Goal: Task Accomplishment & Management: Manage account settings

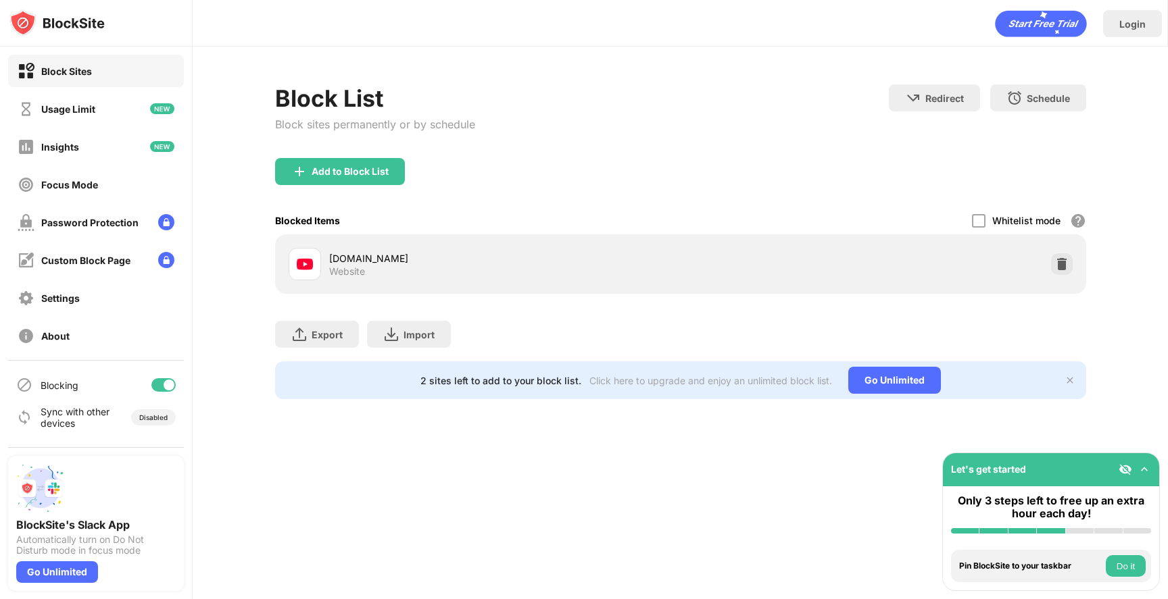
click at [405, 159] on div "Add to Block List" at bounding box center [680, 182] width 811 height 49
click at [384, 174] on div "Add to Block List" at bounding box center [350, 171] width 77 height 11
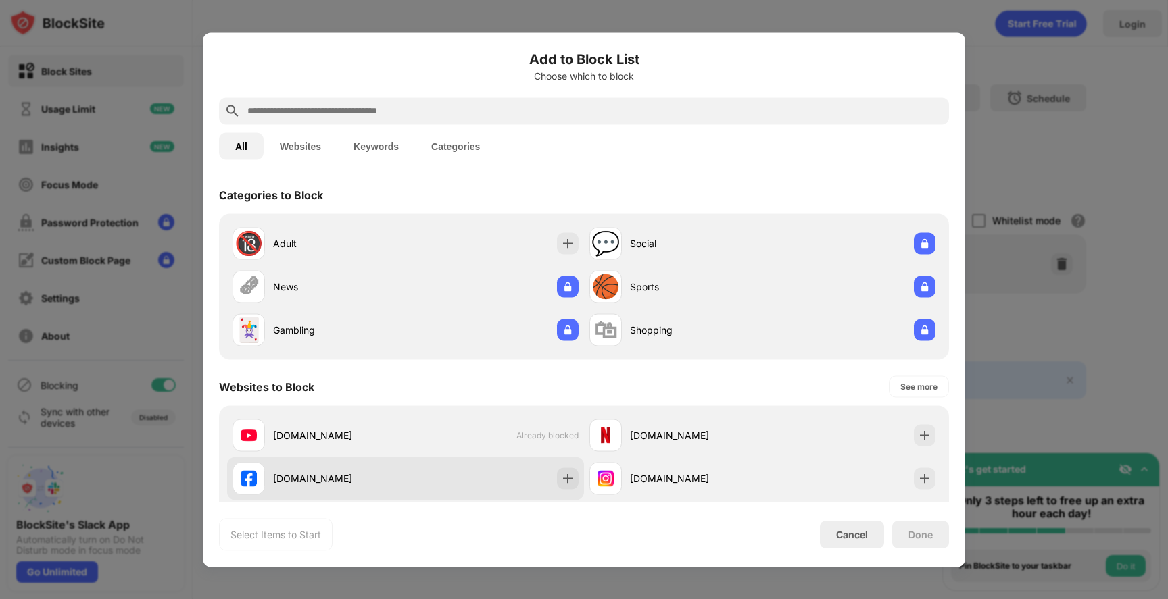
click at [569, 472] on div at bounding box center [568, 479] width 22 height 22
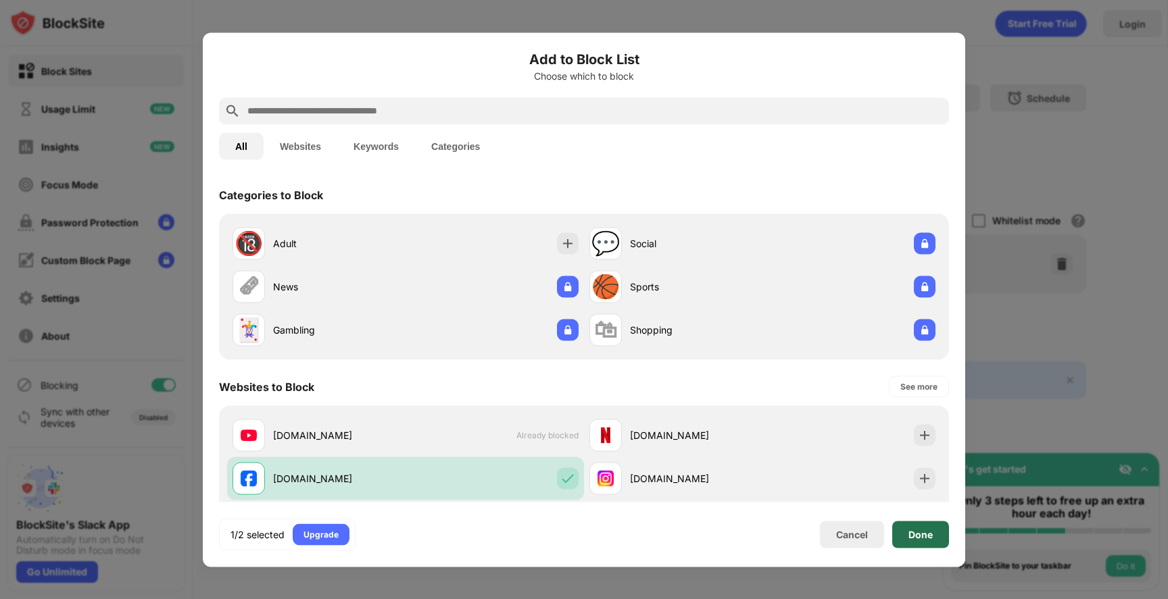
click at [928, 525] on div "Done" at bounding box center [920, 534] width 57 height 27
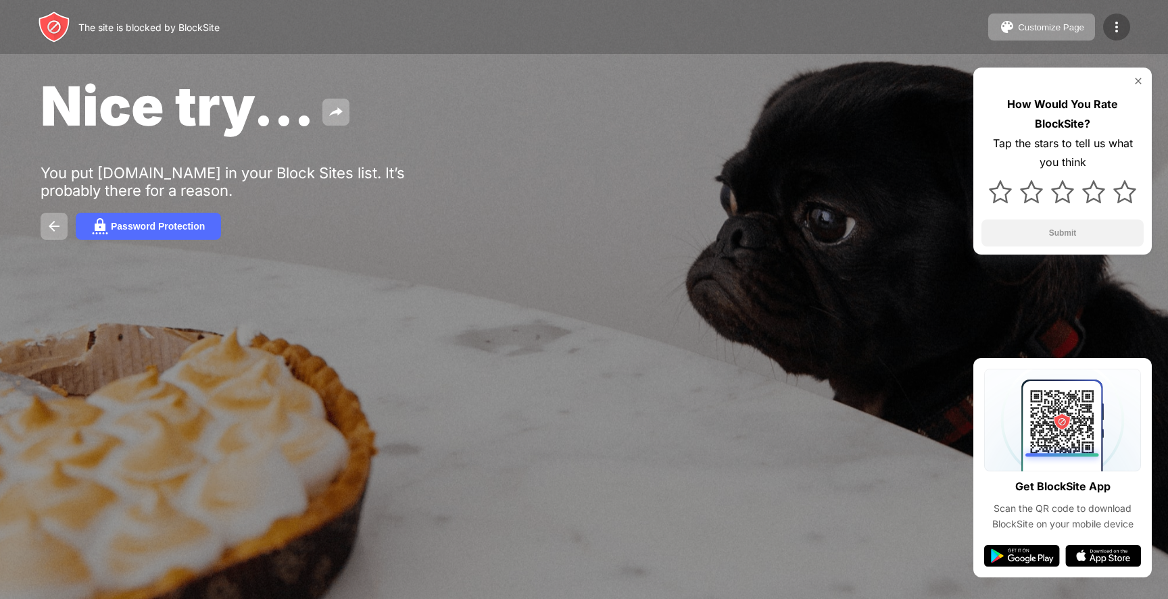
click at [1127, 22] on div at bounding box center [1116, 27] width 27 height 27
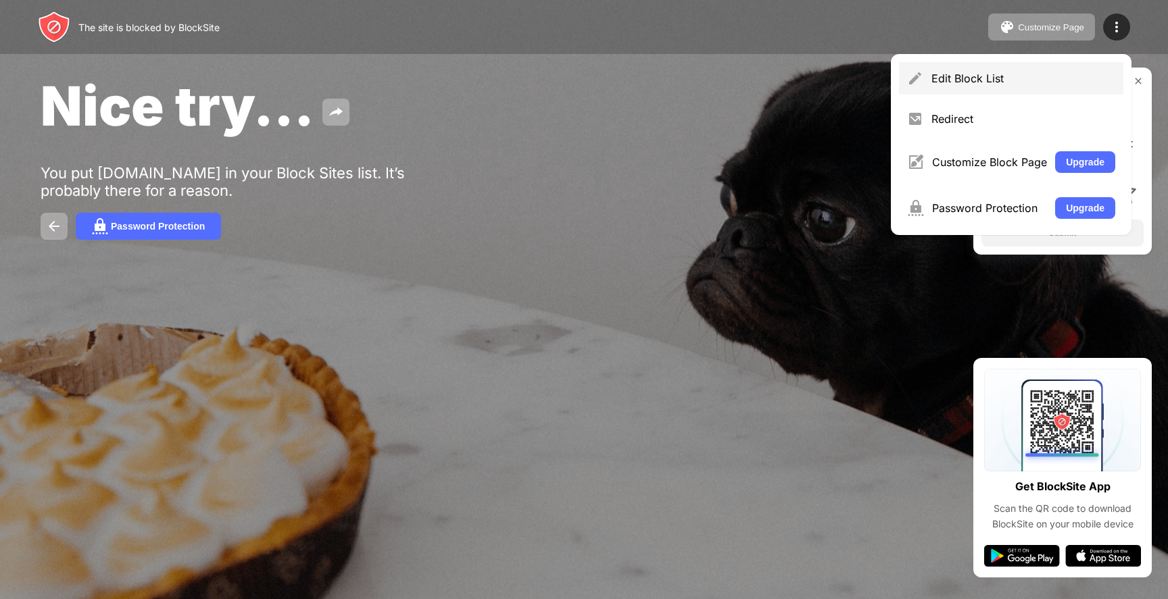
click at [1032, 82] on div "Edit Block List" at bounding box center [1023, 79] width 184 height 14
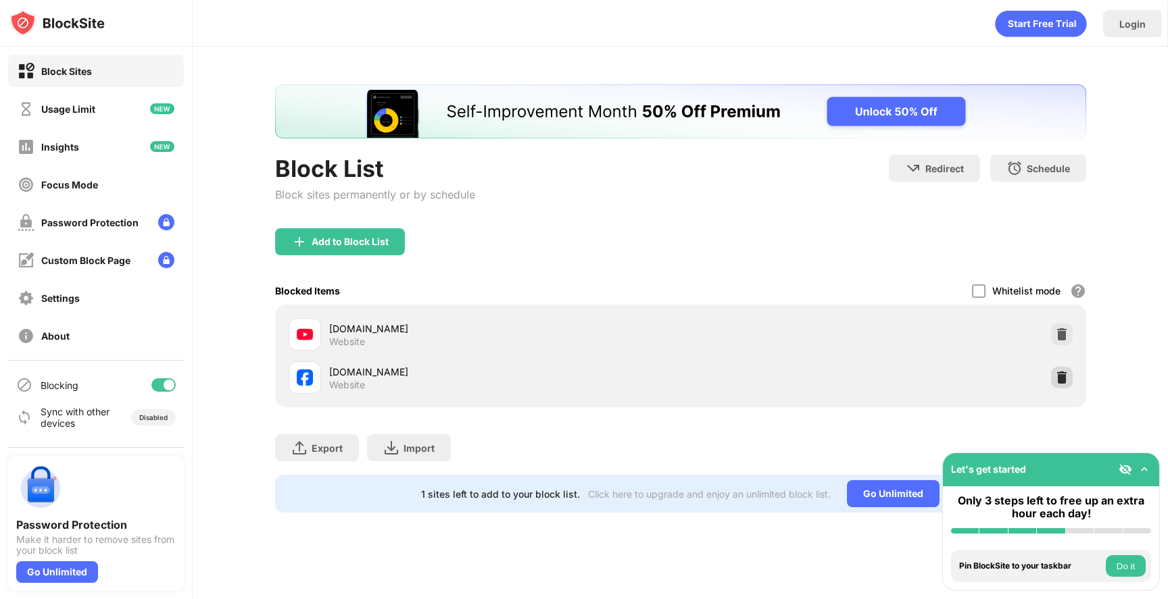
click at [1061, 377] on img at bounding box center [1062, 378] width 14 height 14
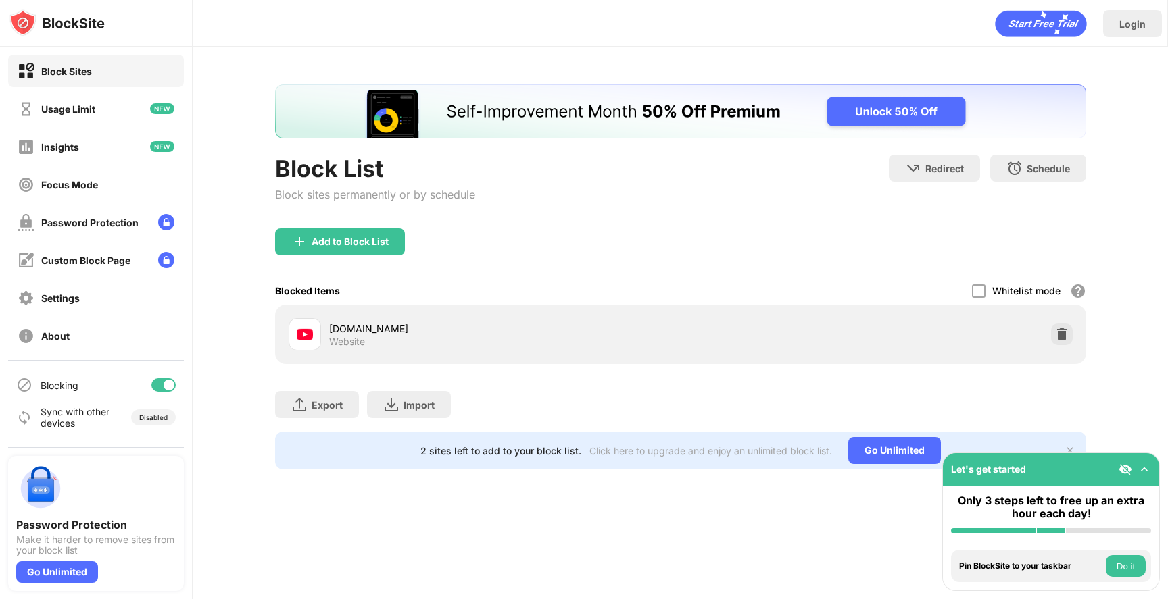
click at [1075, 337] on div "youtube.com Website" at bounding box center [680, 334] width 795 height 43
click at [1070, 334] on div at bounding box center [1062, 335] width 22 height 22
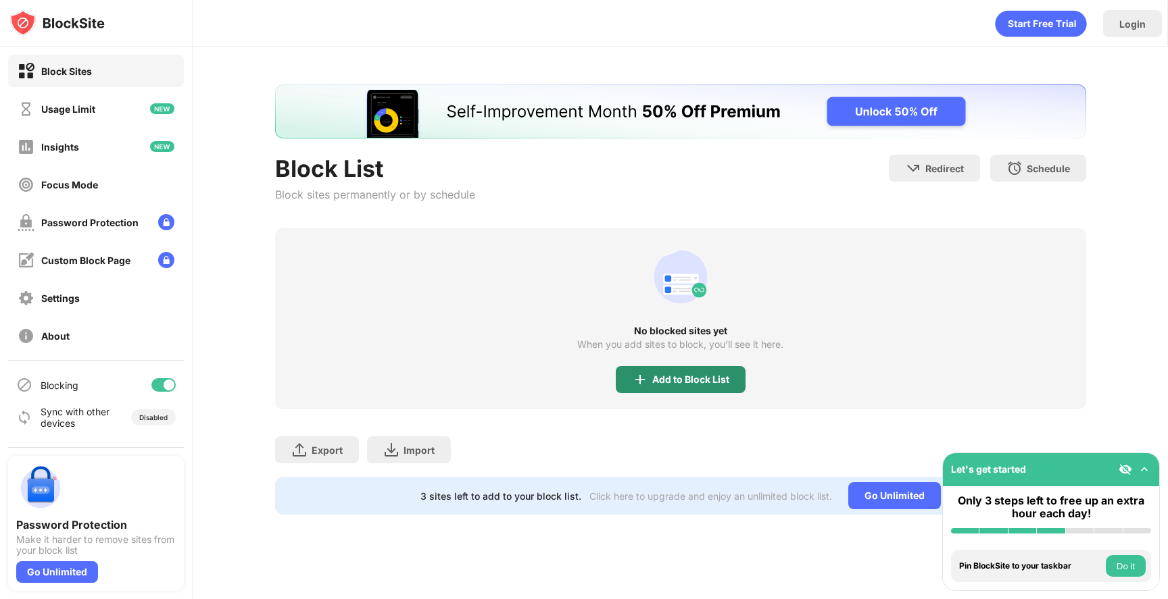
click at [675, 371] on div "Add to Block List" at bounding box center [681, 379] width 130 height 27
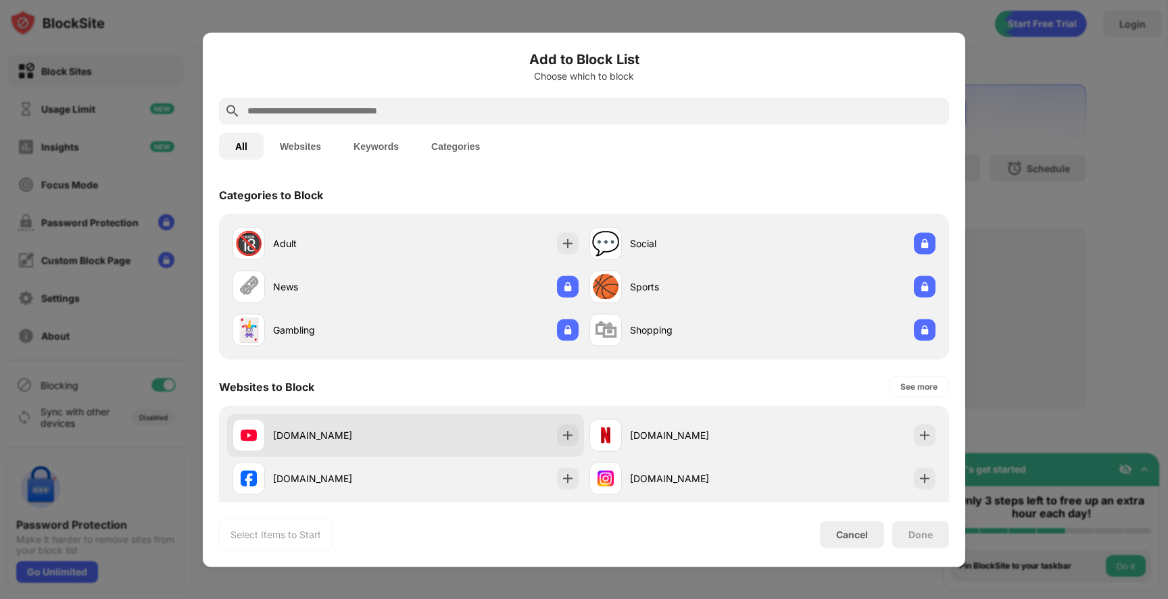
click at [550, 437] on div "[DOMAIN_NAME]" at bounding box center [405, 435] width 357 height 43
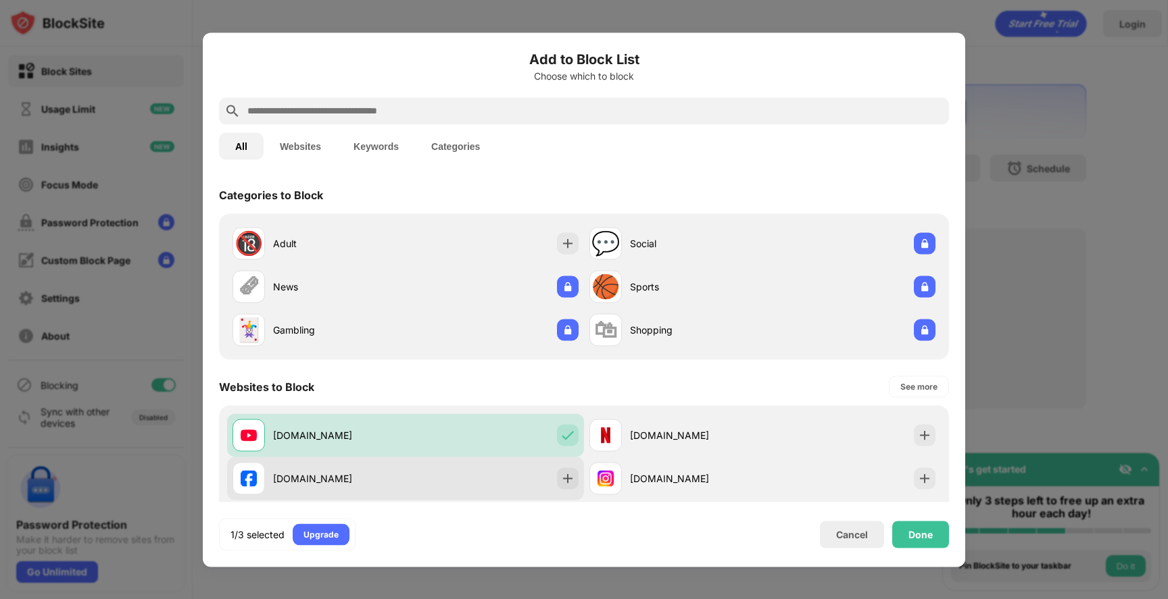
click at [560, 466] on div "[DOMAIN_NAME]" at bounding box center [405, 478] width 357 height 43
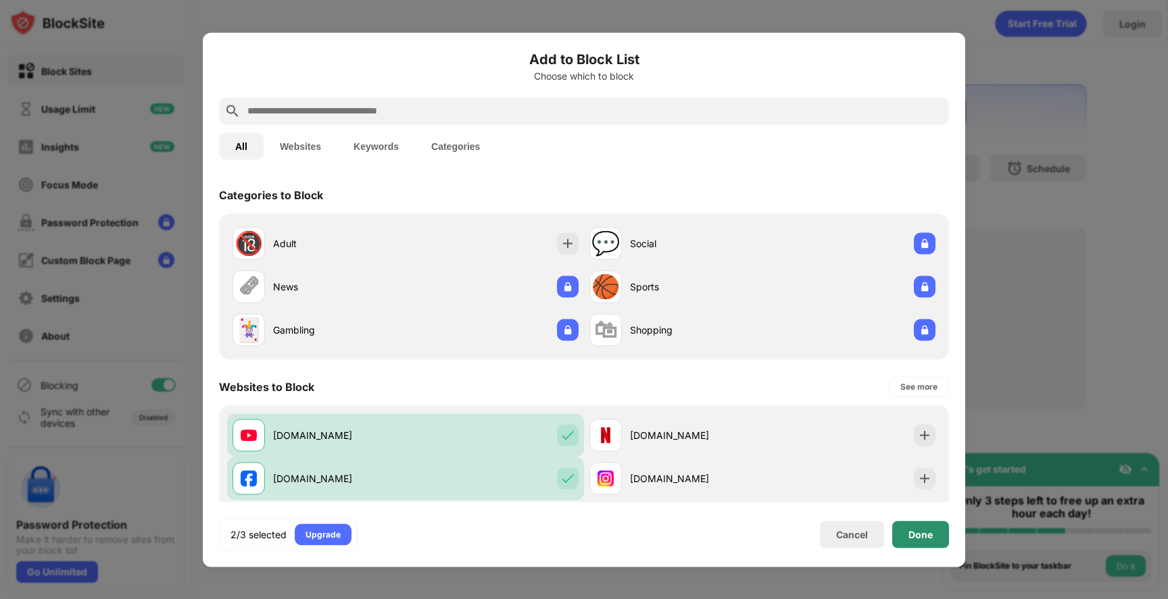
click at [939, 535] on div "Done" at bounding box center [920, 534] width 57 height 27
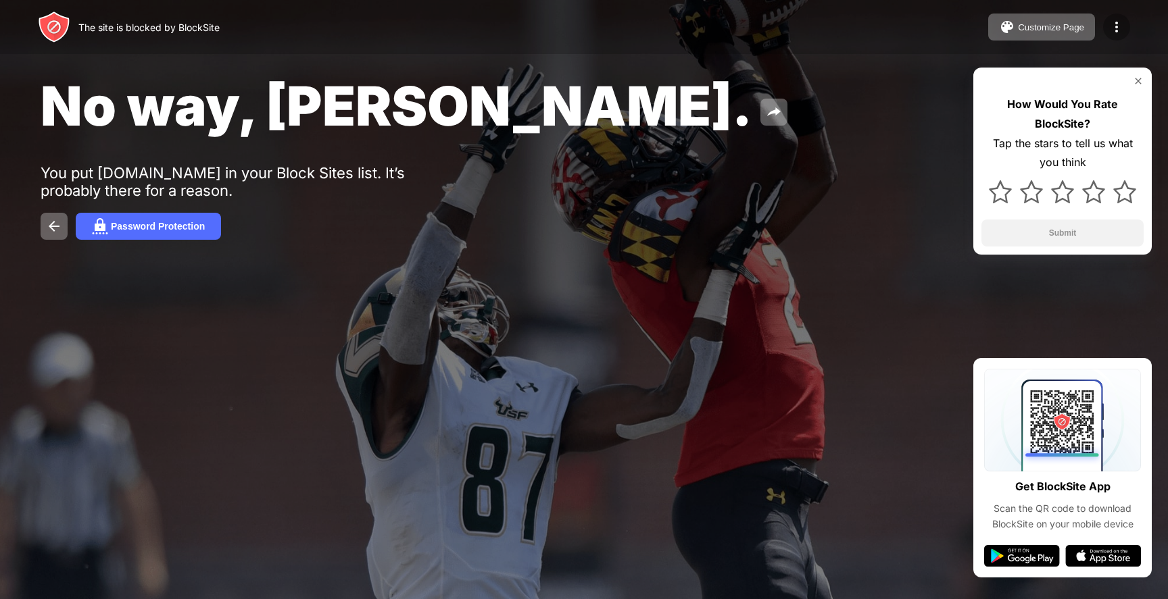
click at [1113, 39] on div at bounding box center [1116, 27] width 27 height 27
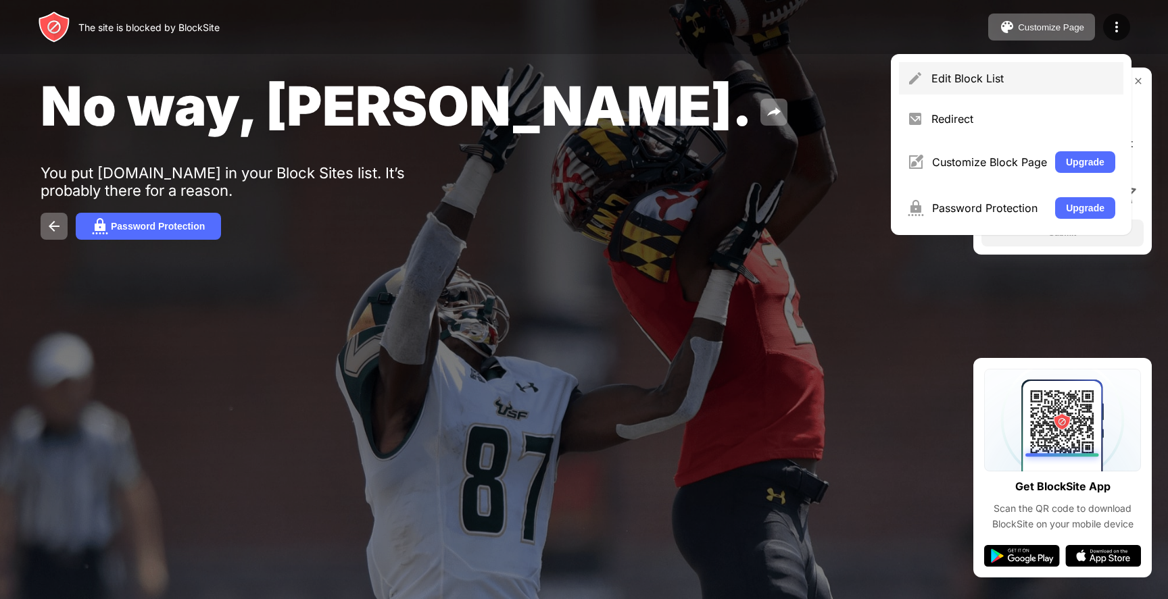
click at [991, 82] on div "Edit Block List" at bounding box center [1023, 79] width 184 height 14
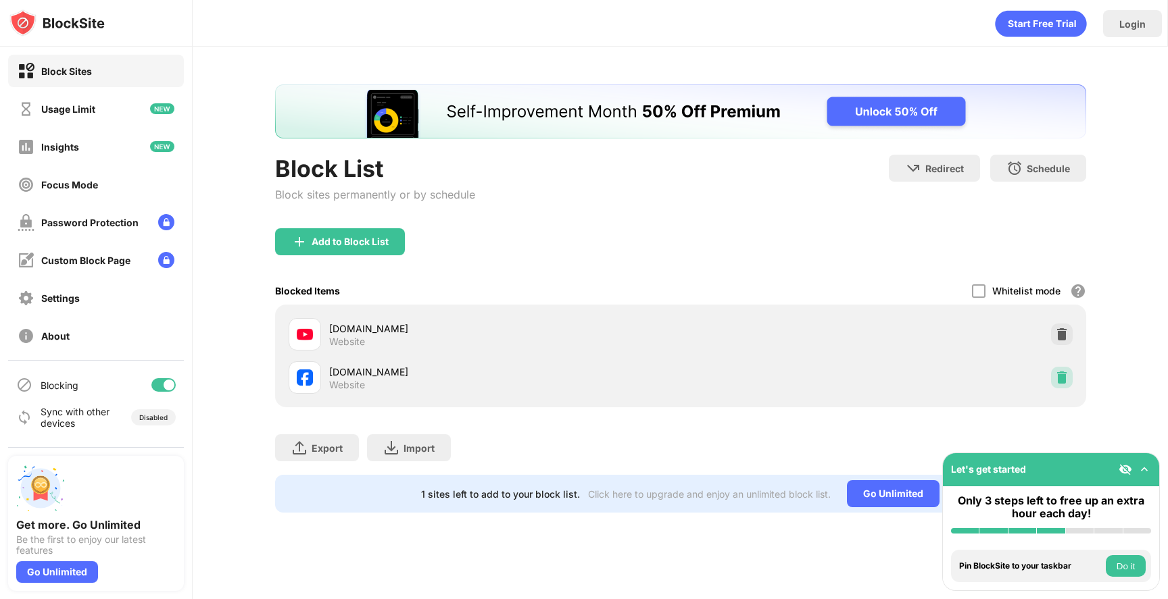
click at [1057, 368] on div at bounding box center [1062, 378] width 22 height 22
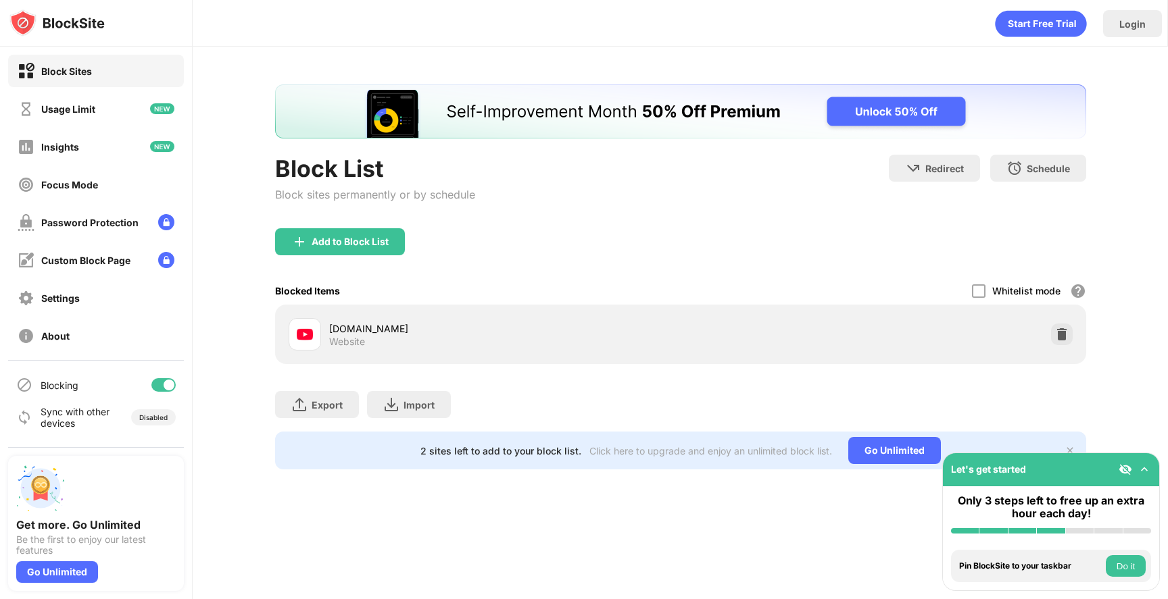
click at [368, 230] on div "Add to Block List" at bounding box center [340, 241] width 130 height 27
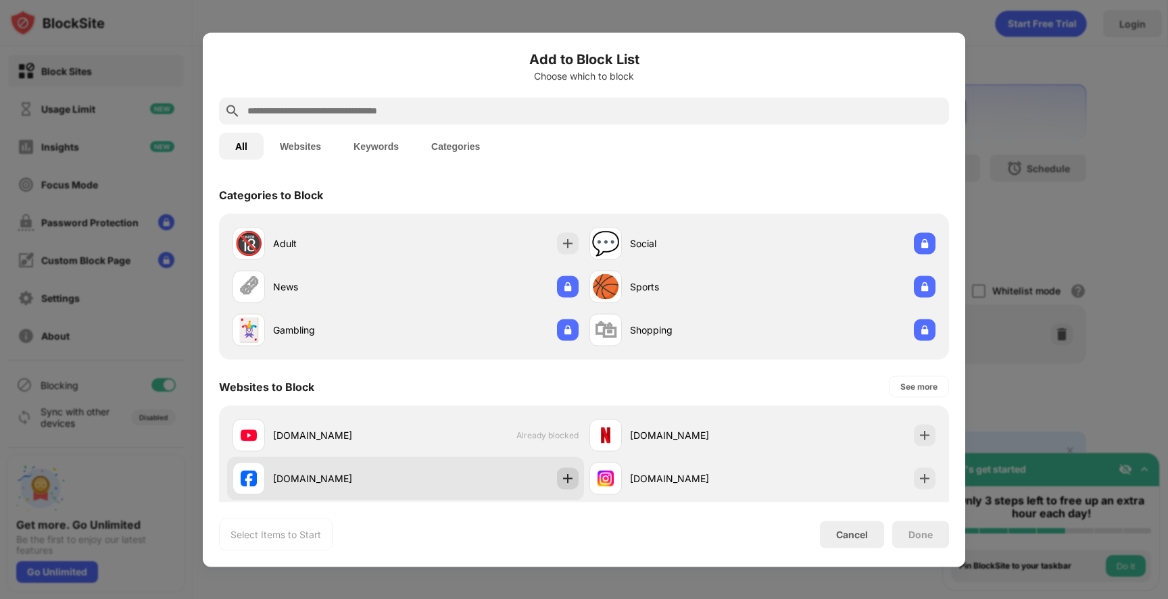
click at [561, 475] on img at bounding box center [568, 479] width 14 height 14
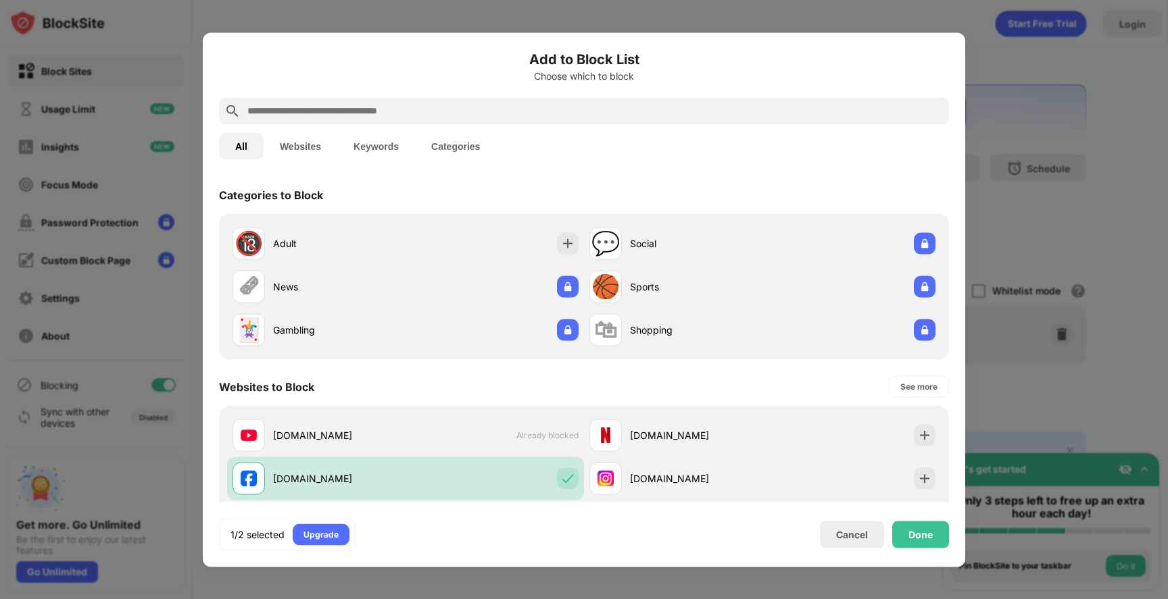
click at [934, 542] on div "Done" at bounding box center [920, 534] width 57 height 27
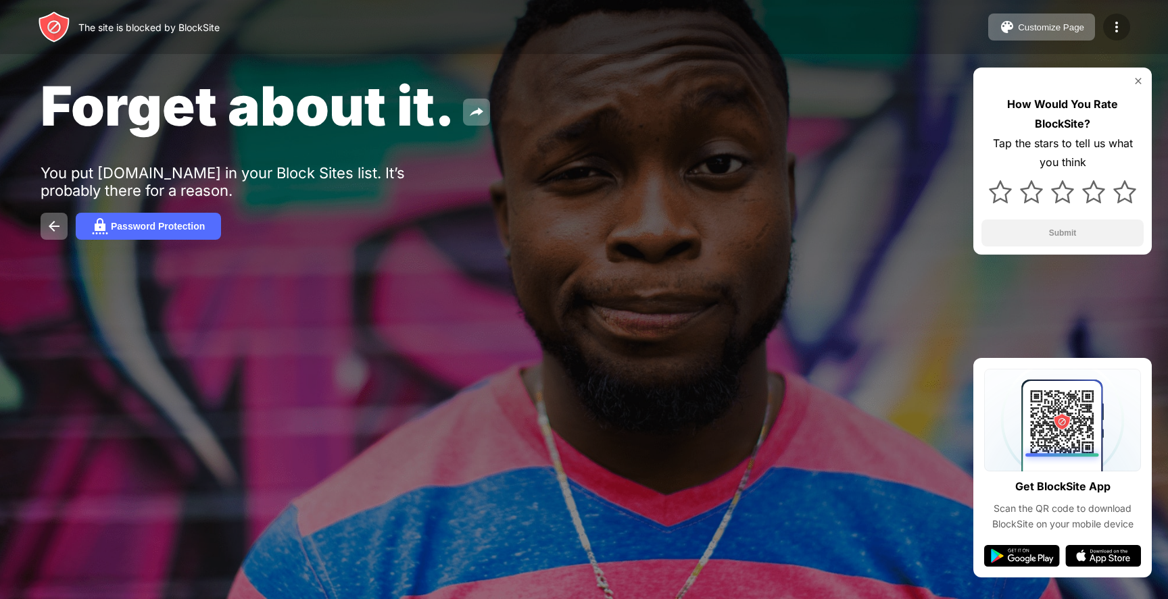
click at [1113, 21] on img at bounding box center [1116, 27] width 16 height 16
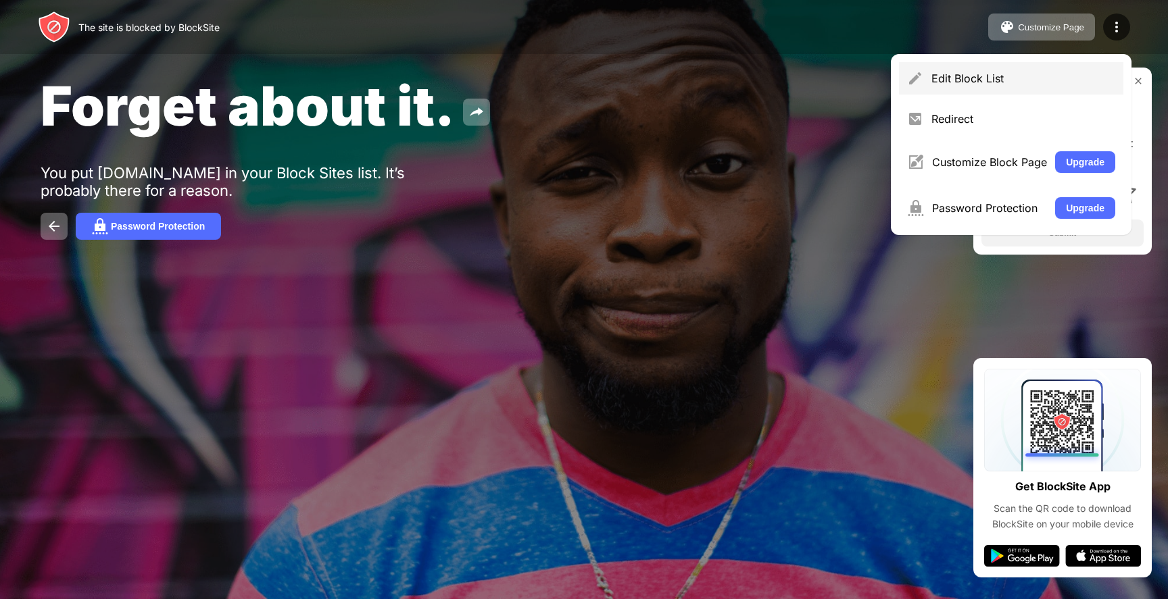
click at [997, 68] on div "Edit Block List" at bounding box center [1011, 78] width 224 height 32
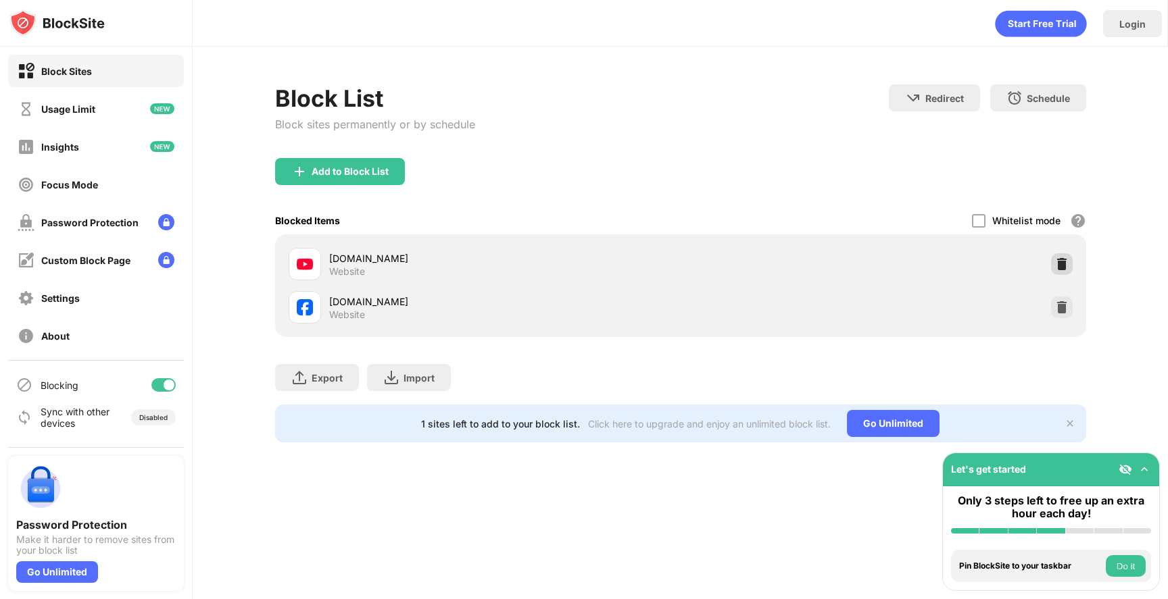
click at [1060, 257] on img at bounding box center [1062, 264] width 14 height 14
